Goal: Task Accomplishment & Management: Complete application form

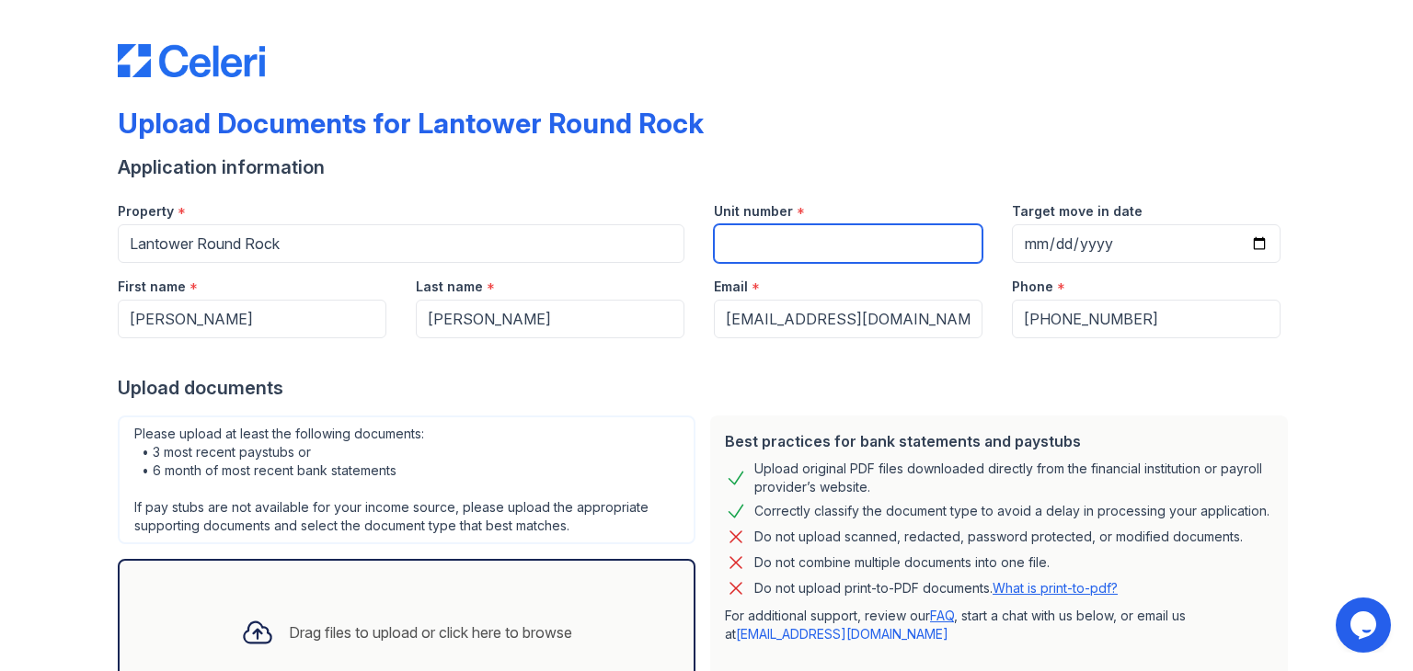
click at [728, 251] on input "Unit number" at bounding box center [848, 243] width 269 height 39
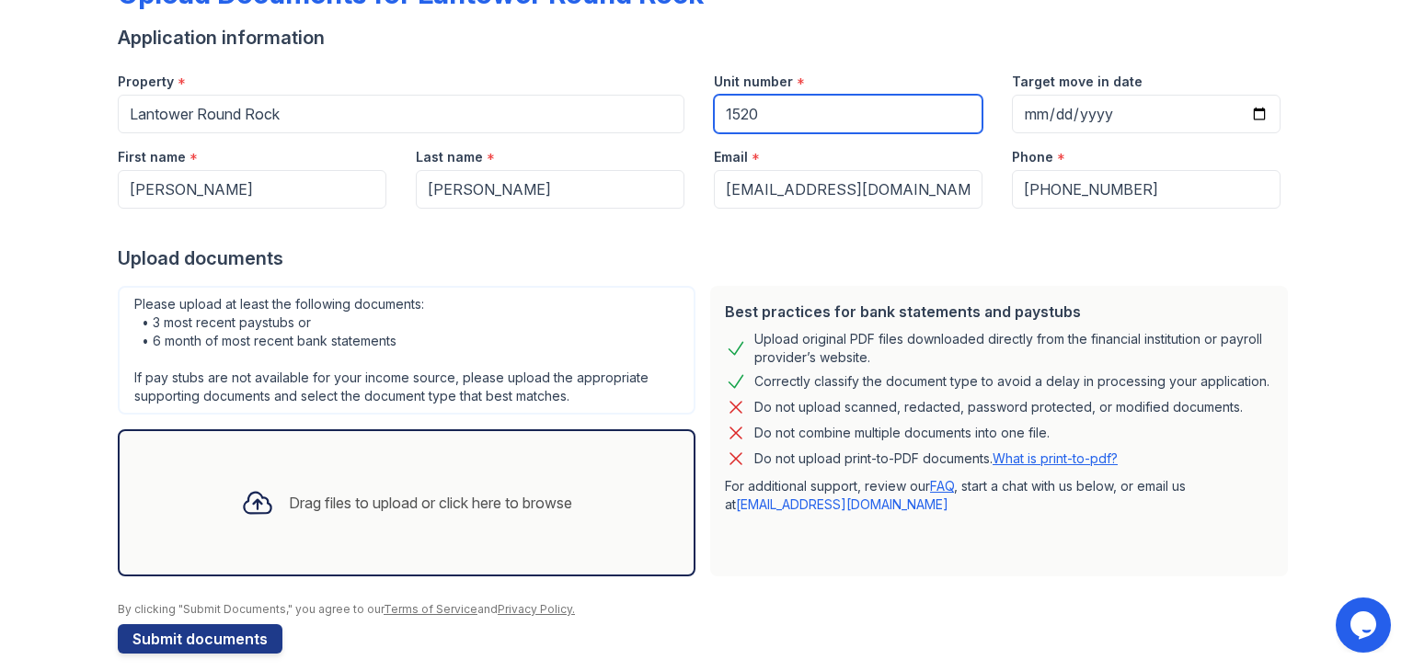
scroll to position [147, 0]
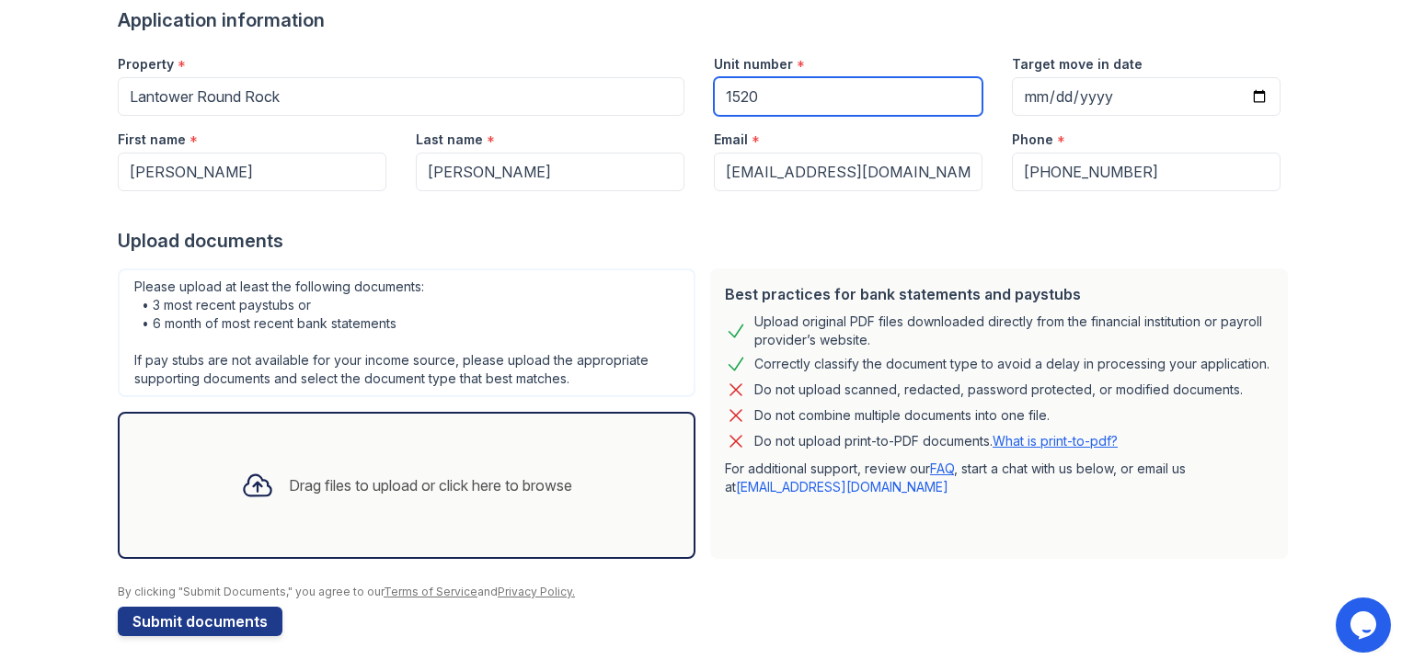
type input "1520"
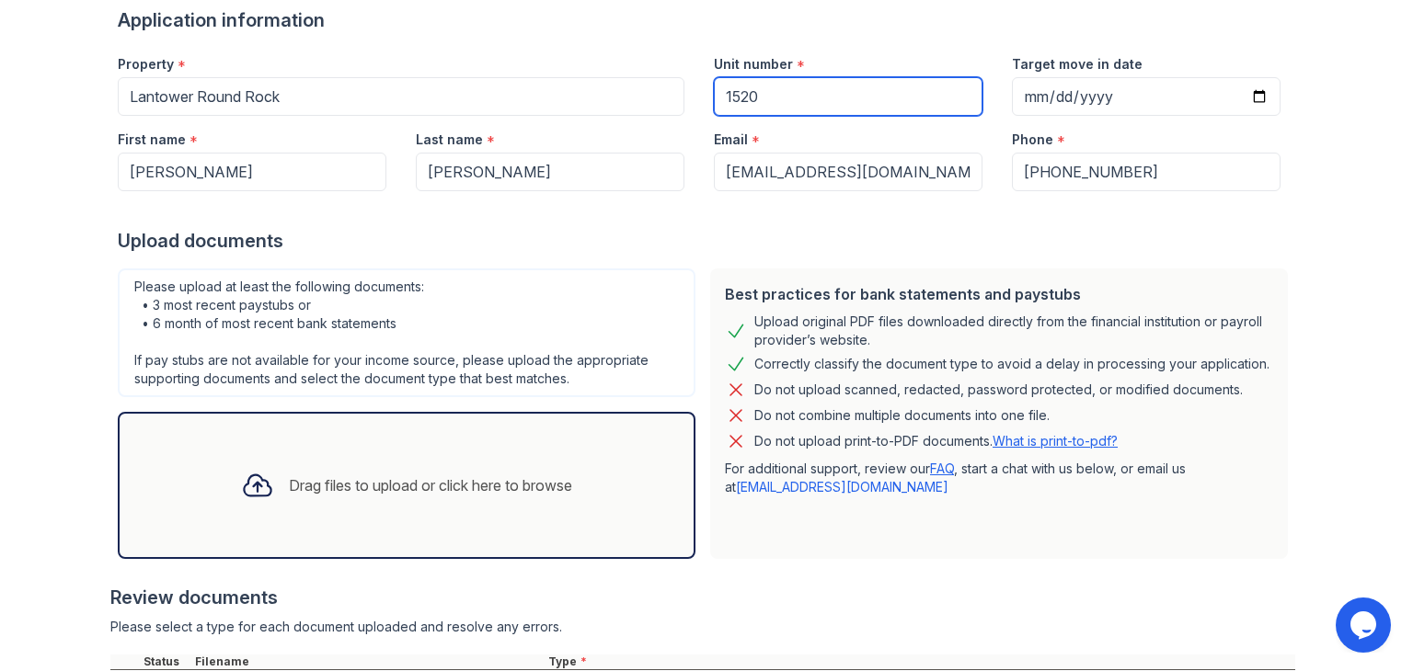
scroll to position [405, 0]
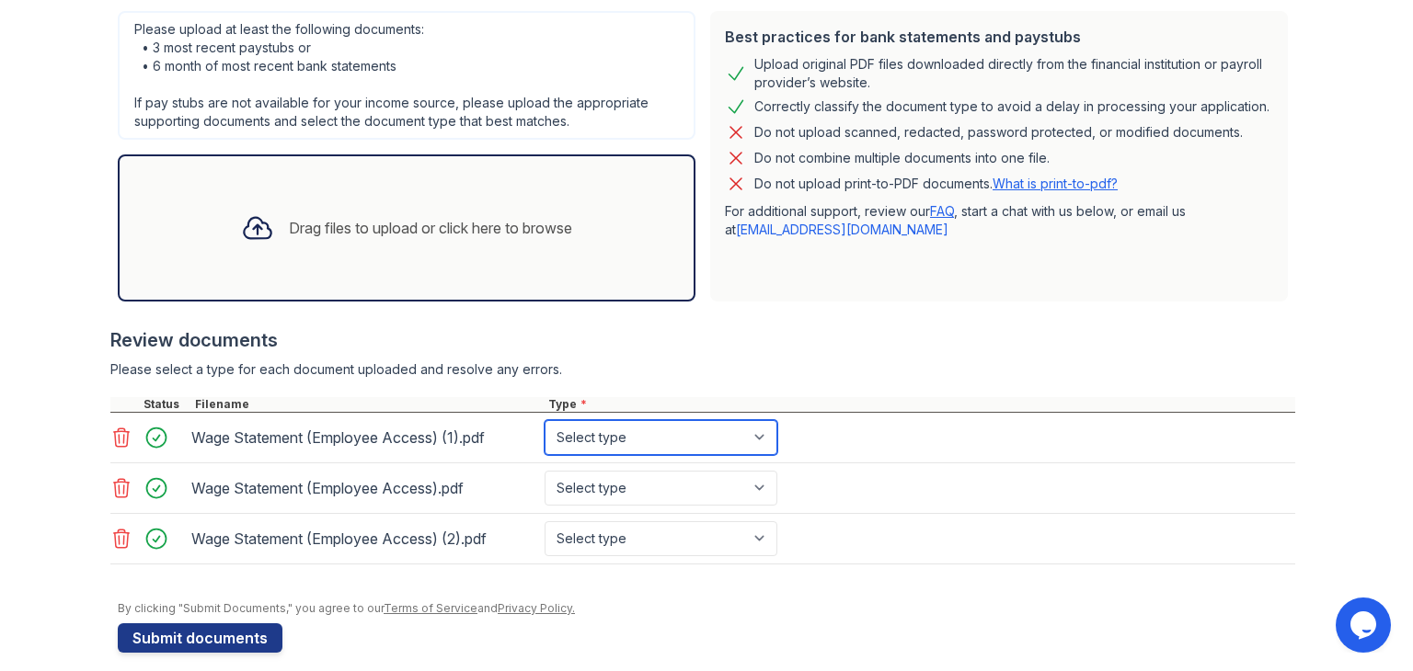
click at [586, 452] on select "Select type Paystub Bank Statement Offer Letter Tax Documents Benefit Award Let…" at bounding box center [660, 437] width 233 height 35
select select "paystub"
click at [544, 420] on select "Select type Paystub Bank Statement Offer Letter Tax Documents Benefit Award Let…" at bounding box center [660, 437] width 233 height 35
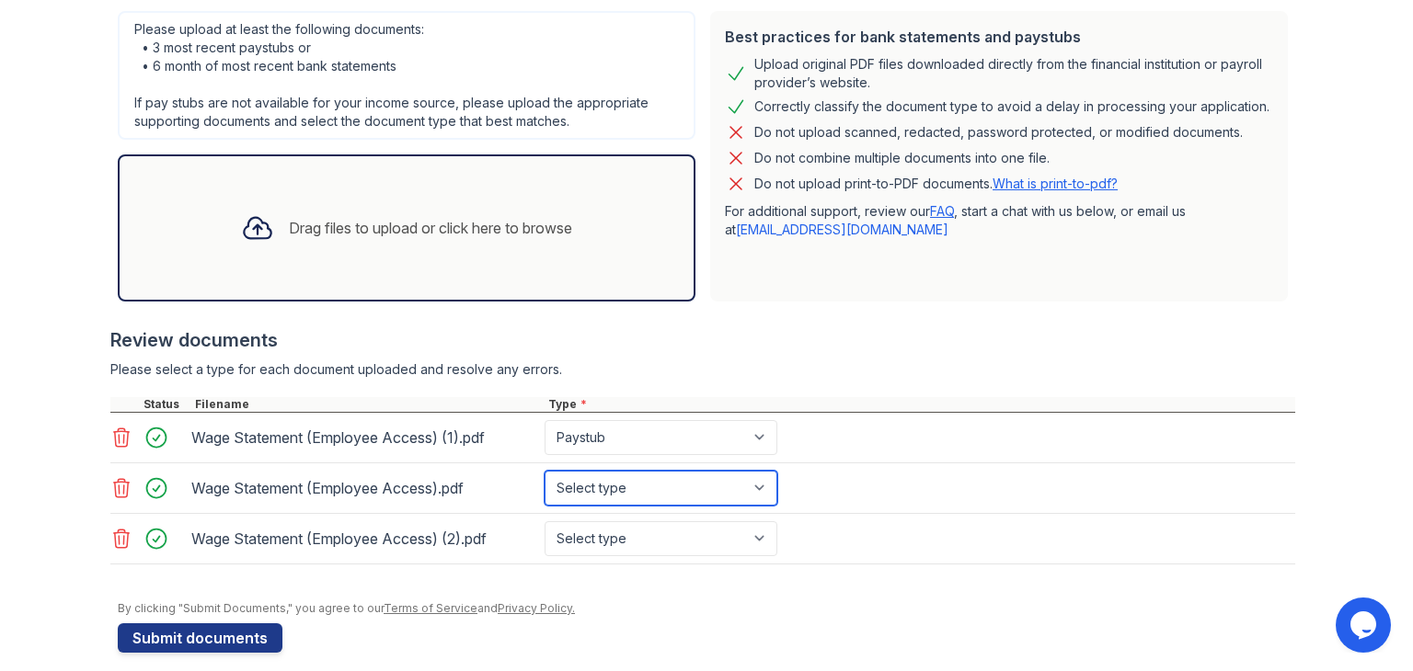
click at [577, 487] on select "Select type Paystub Bank Statement Offer Letter Tax Documents Benefit Award Let…" at bounding box center [660, 488] width 233 height 35
select select "paystub"
click at [544, 471] on select "Select type Paystub Bank Statement Offer Letter Tax Documents Benefit Award Let…" at bounding box center [660, 488] width 233 height 35
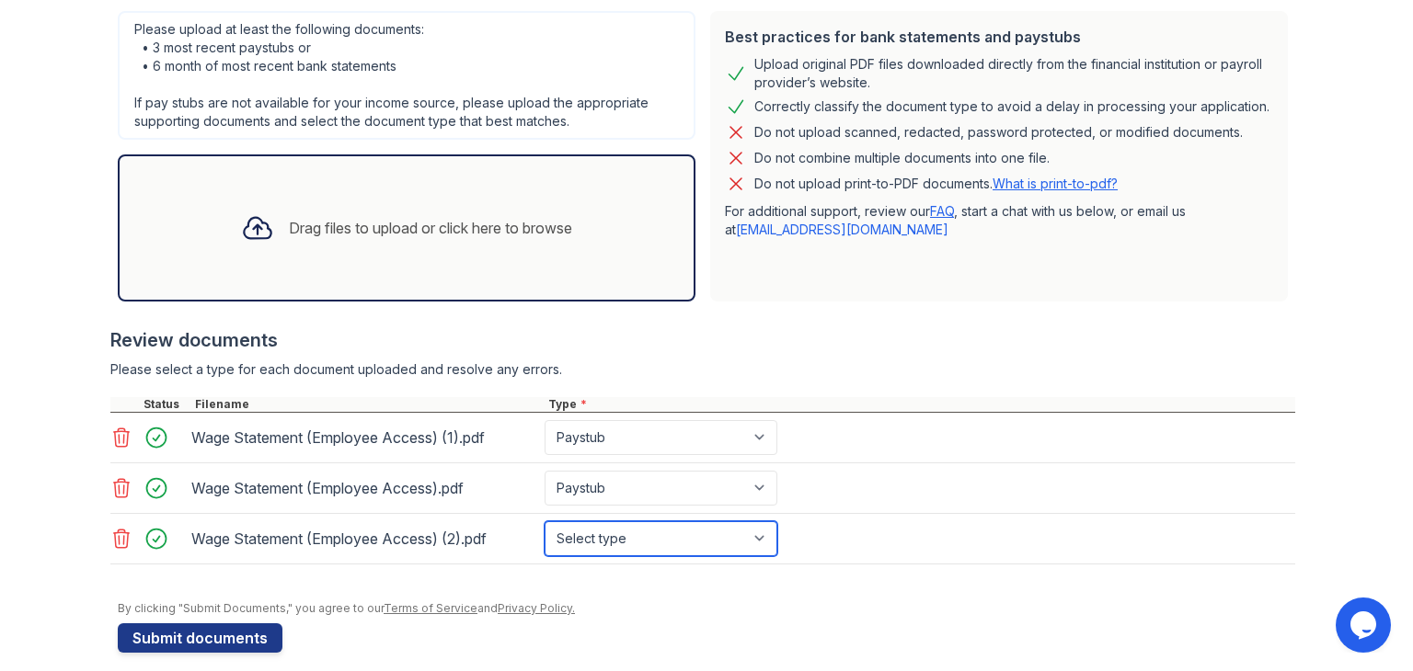
click at [579, 534] on select "Select type Paystub Bank Statement Offer Letter Tax Documents Benefit Award Let…" at bounding box center [660, 538] width 233 height 35
select select "paystub"
click at [544, 521] on select "Select type Paystub Bank Statement Offer Letter Tax Documents Benefit Award Let…" at bounding box center [660, 538] width 233 height 35
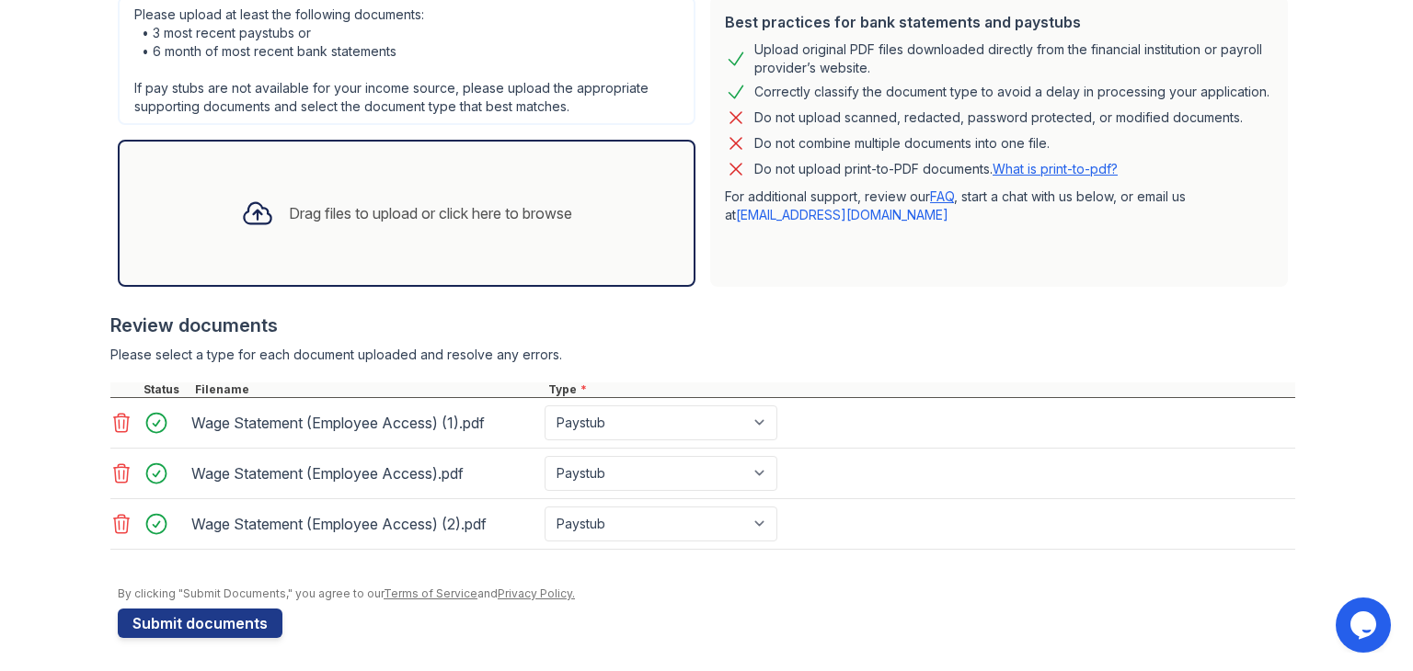
drag, startPoint x: 122, startPoint y: 613, endPoint x: 124, endPoint y: 603, distance: 9.4
click at [124, 609] on button "Submit documents" at bounding box center [200, 623] width 165 height 29
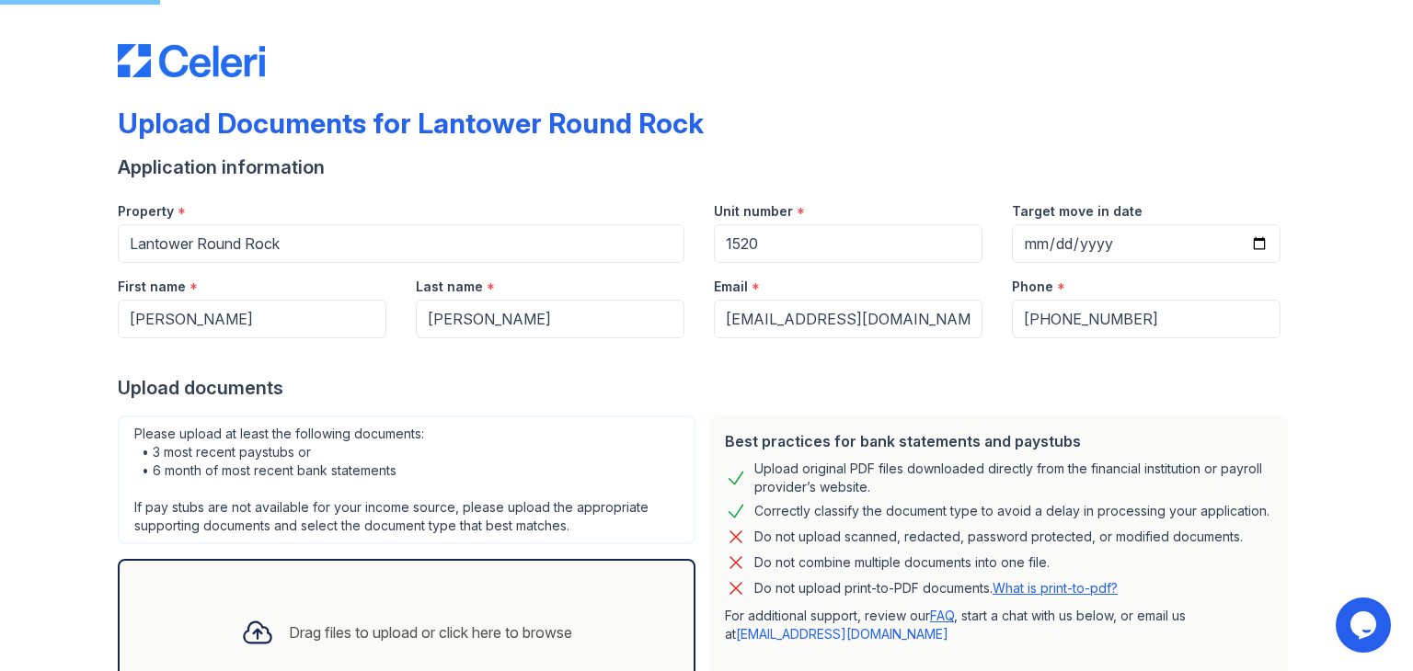
scroll to position [338, 0]
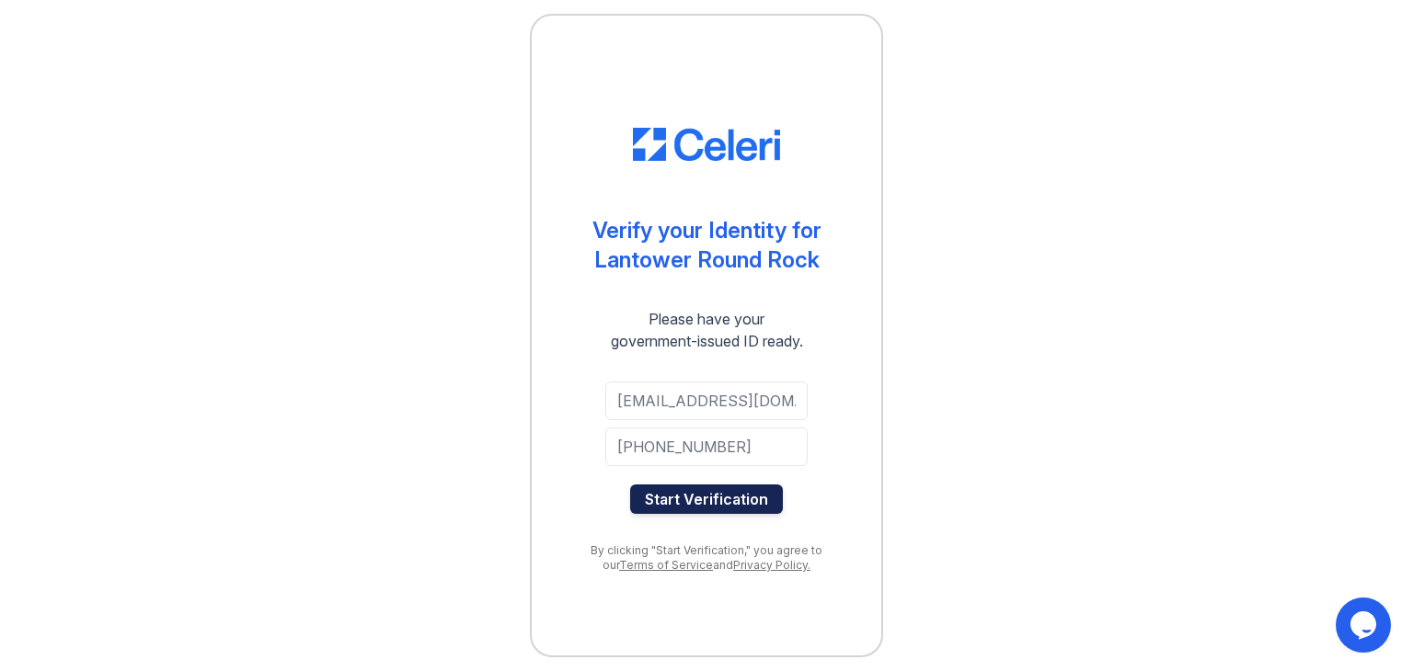
click at [739, 496] on button "Start Verification" at bounding box center [706, 499] width 153 height 29
